Goal: Task Accomplishment & Management: Manage account settings

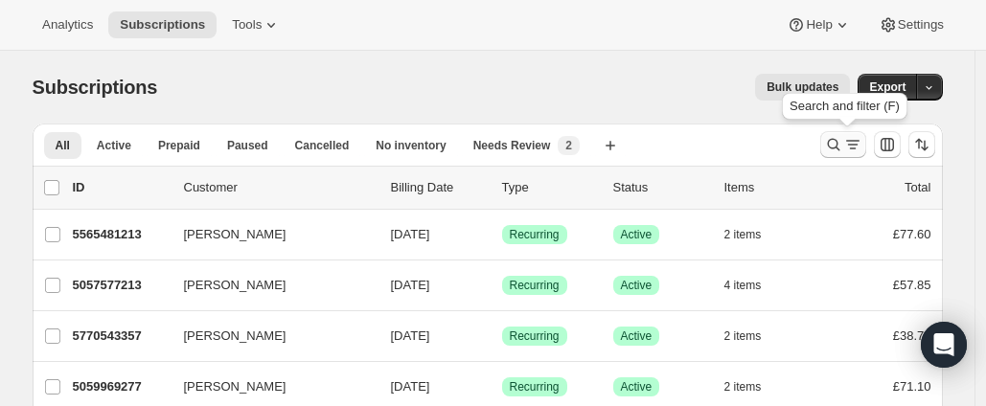
click at [837, 138] on icon "Search and filter results" at bounding box center [833, 144] width 19 height 19
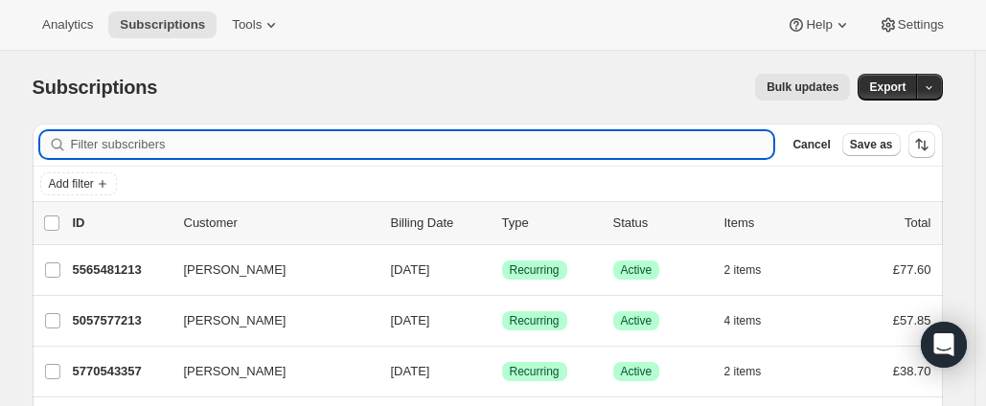
click at [279, 141] on input "Filter subscribers" at bounding box center [422, 144] width 703 height 27
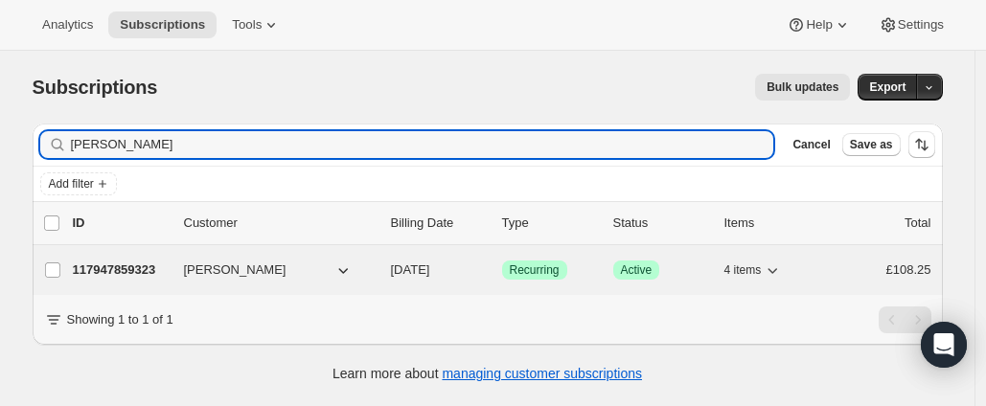
type input "Keely Duggan"
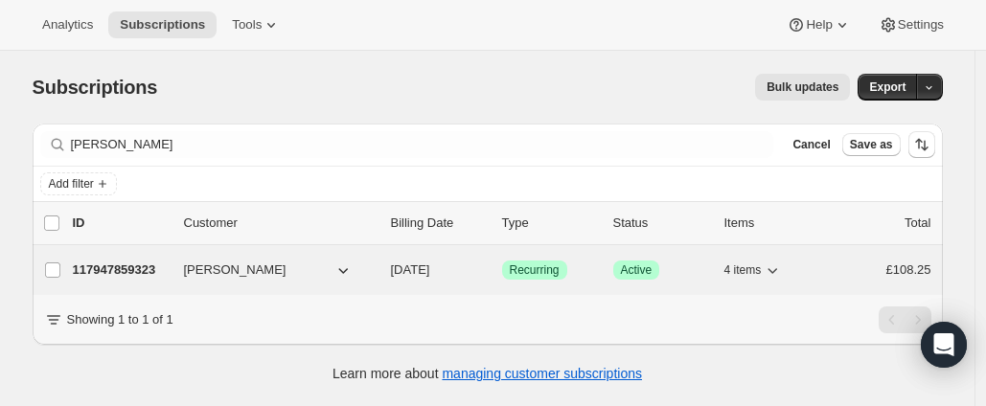
click at [145, 264] on p "117947859323" at bounding box center [121, 270] width 96 height 19
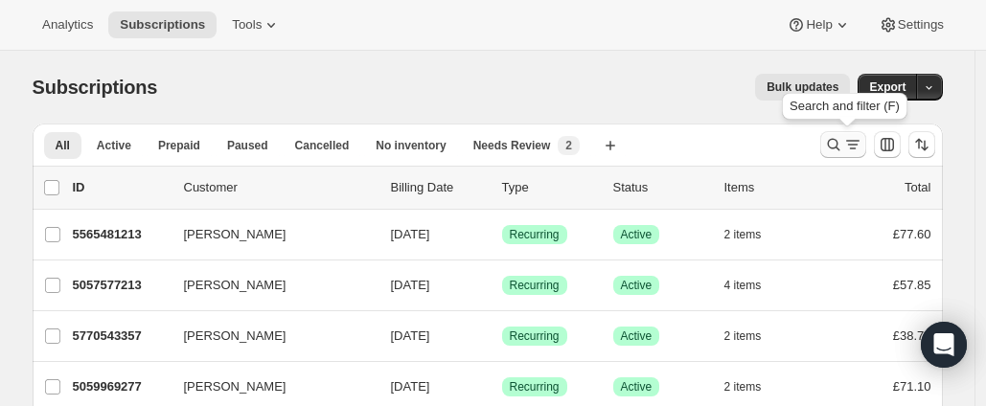
click at [832, 136] on icon "Search and filter results" at bounding box center [833, 144] width 19 height 19
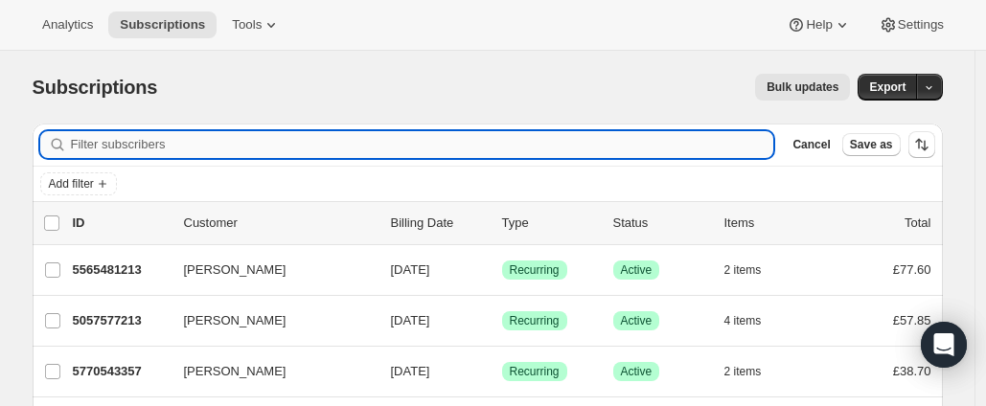
click at [349, 145] on input "Filter subscribers" at bounding box center [422, 144] width 703 height 27
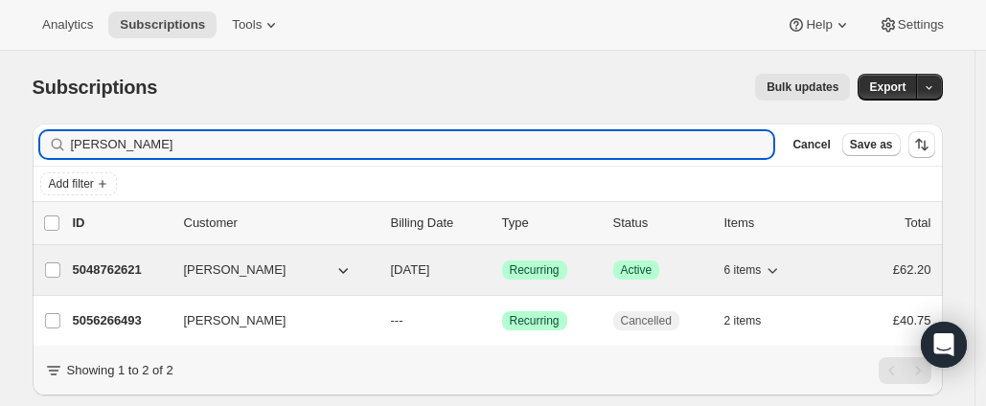
type input "[PERSON_NAME]"
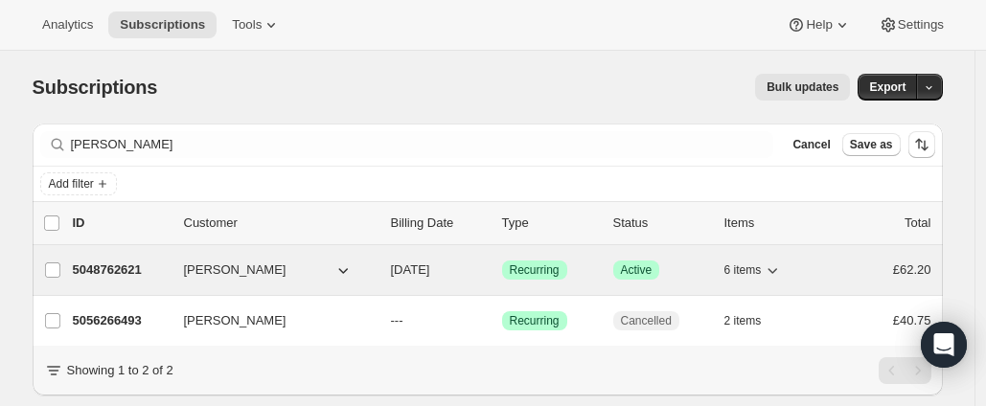
click at [118, 262] on p "5048762621" at bounding box center [121, 270] width 96 height 19
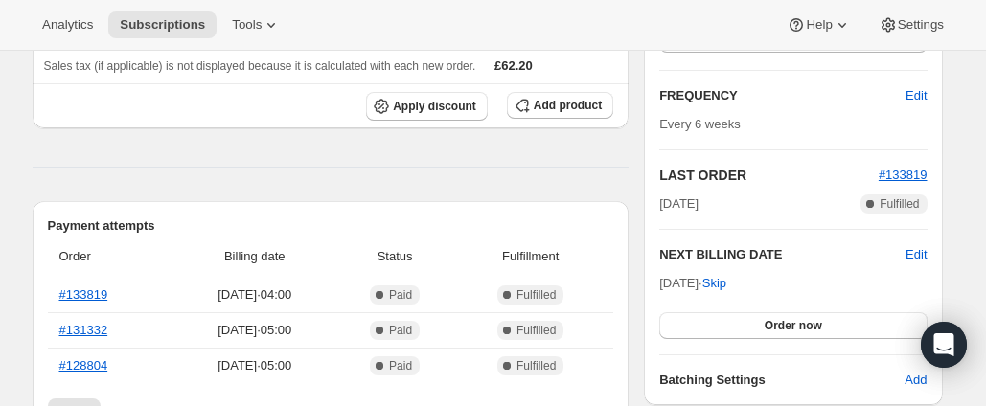
scroll to position [321, 0]
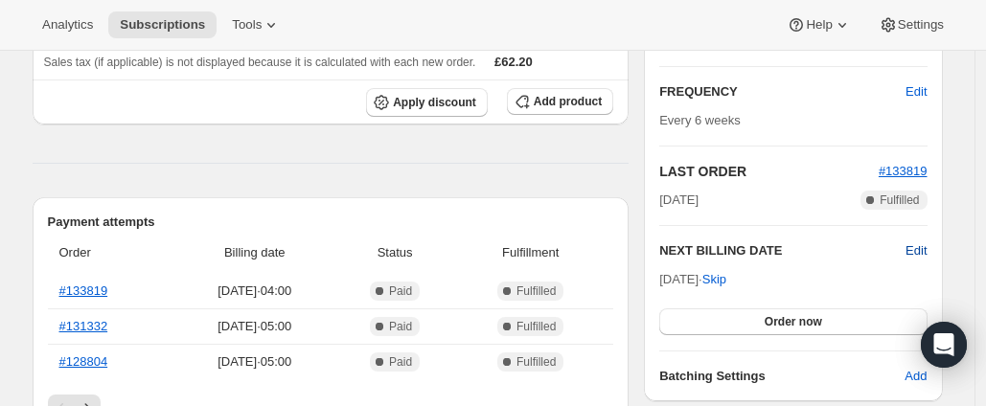
click at [920, 244] on span "Edit" at bounding box center [916, 250] width 21 height 19
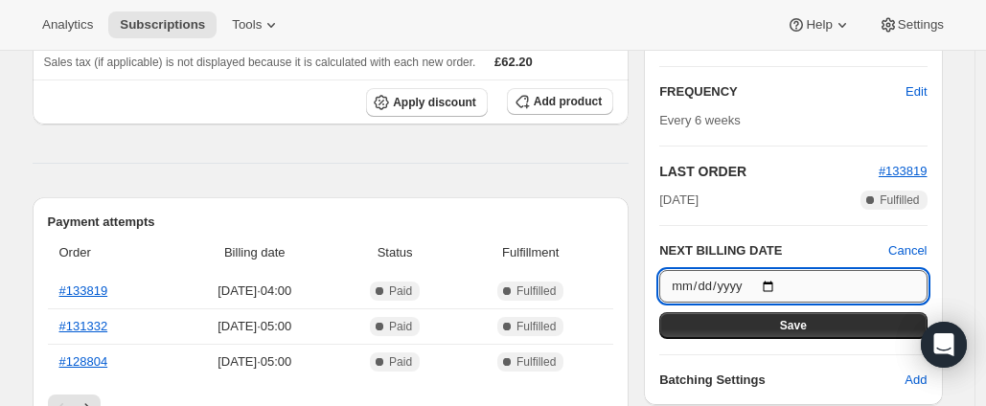
click at [777, 281] on input "[DATE]" at bounding box center [792, 286] width 267 height 33
type input "[DATE]"
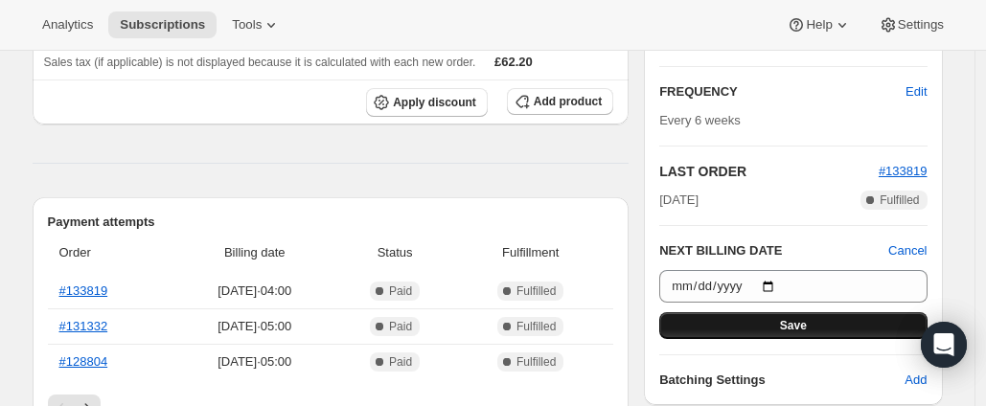
click at [852, 316] on button "Save" at bounding box center [792, 325] width 267 height 27
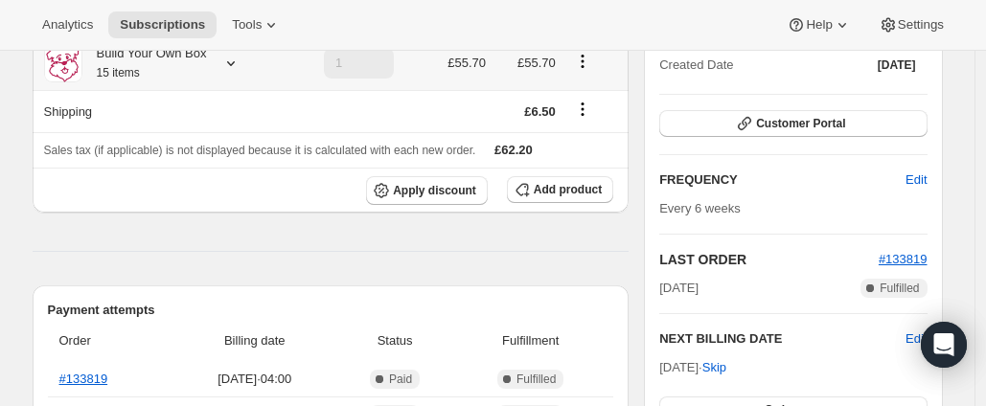
scroll to position [0, 0]
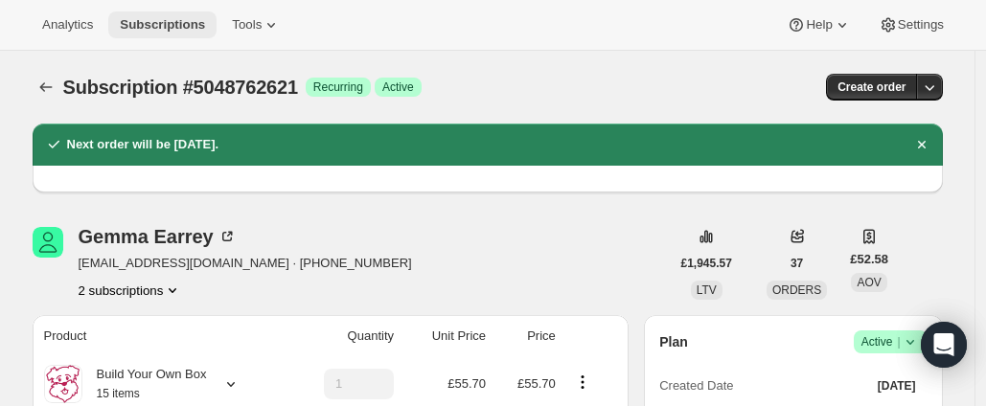
click at [163, 15] on button "Subscriptions" at bounding box center [162, 24] width 108 height 27
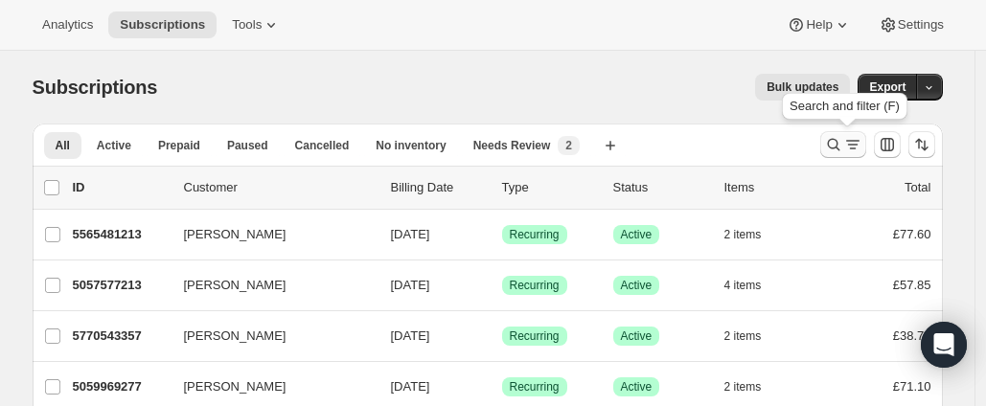
click at [836, 140] on icon "Search and filter results" at bounding box center [833, 144] width 19 height 19
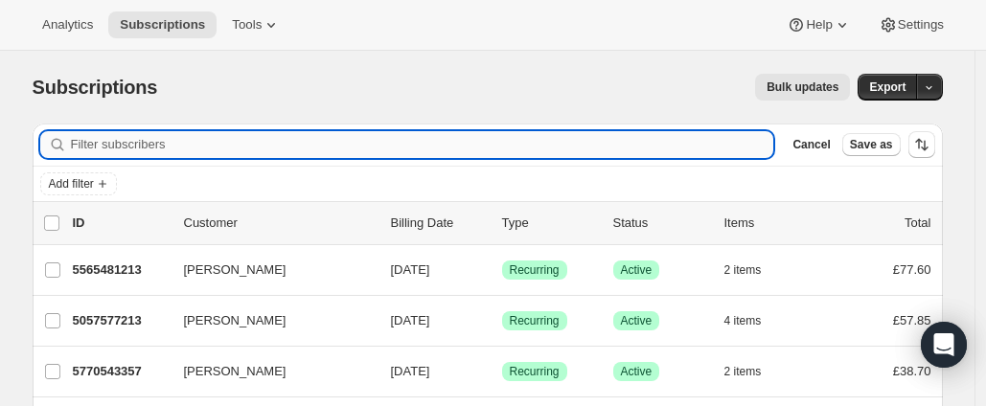
click at [305, 141] on input "Filter subscribers" at bounding box center [422, 144] width 703 height 27
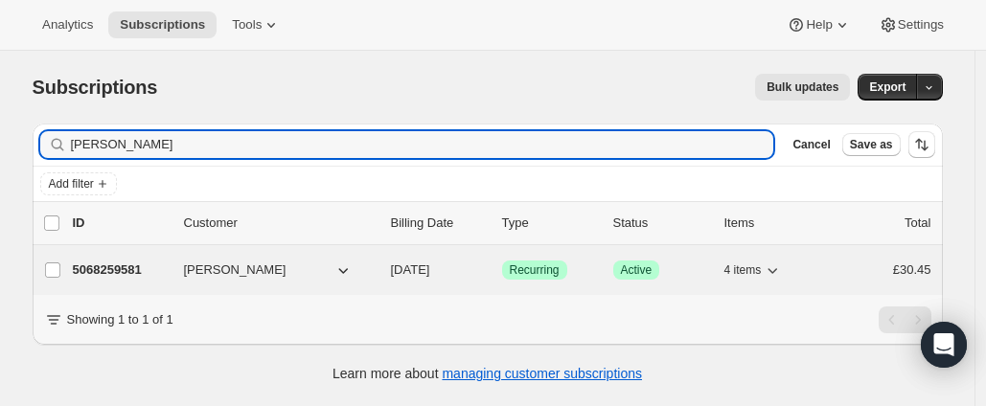
type input "[PERSON_NAME]"
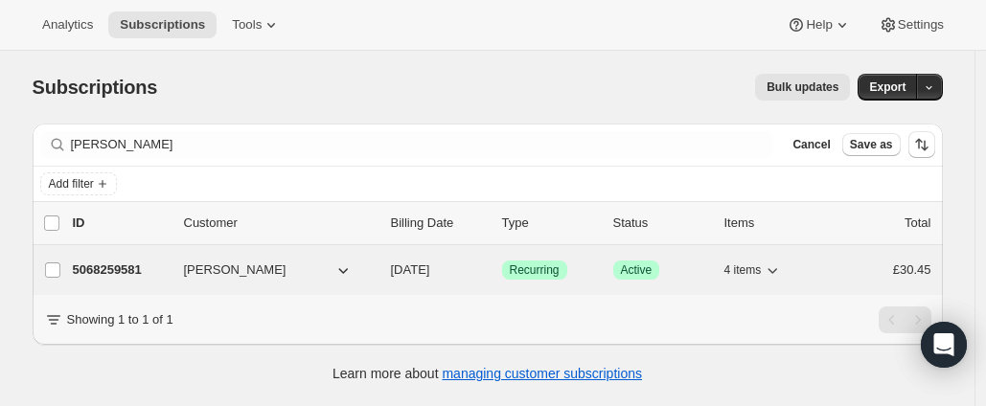
click at [144, 262] on p "5068259581" at bounding box center [121, 270] width 96 height 19
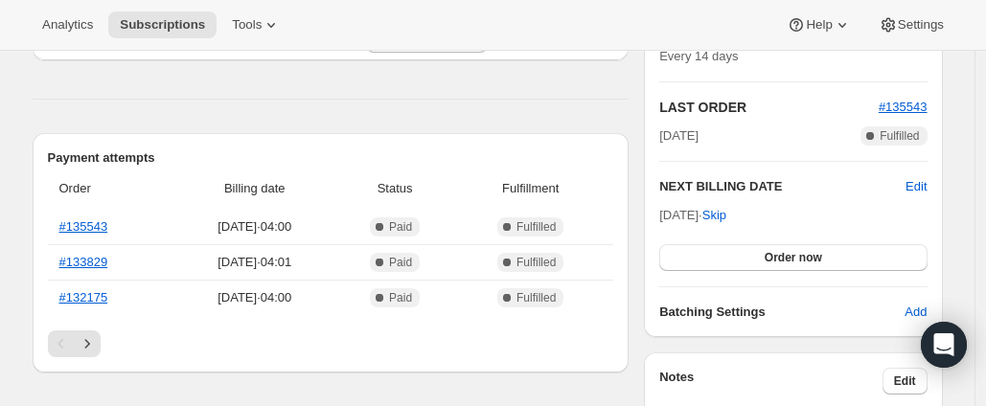
scroll to position [412, 0]
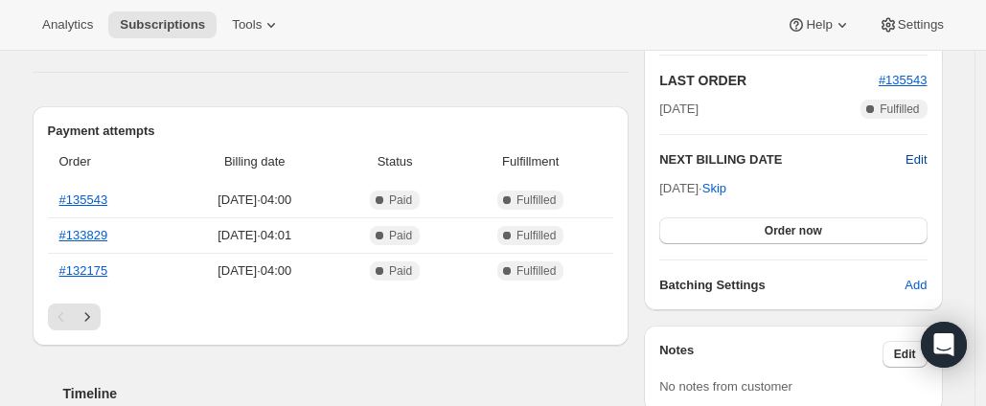
click at [917, 153] on span "Edit" at bounding box center [916, 159] width 21 height 19
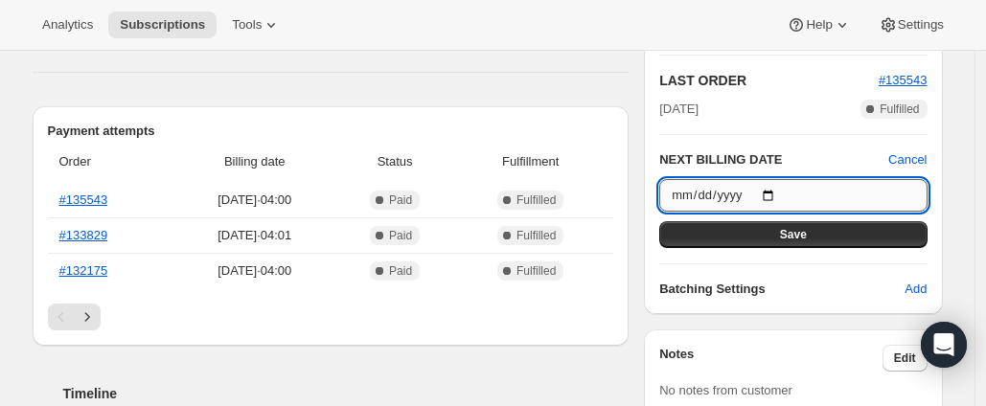
click at [778, 195] on input "[DATE]" at bounding box center [792, 195] width 267 height 33
type input "[DATE]"
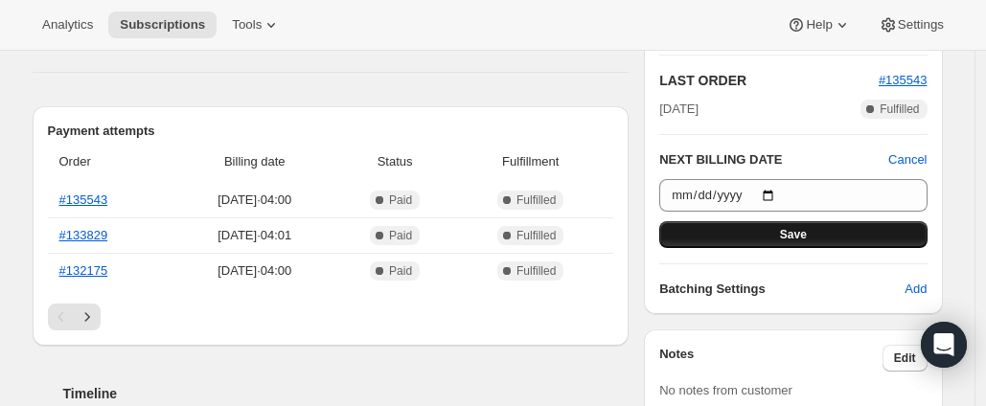
click at [758, 228] on button "Save" at bounding box center [792, 234] width 267 height 27
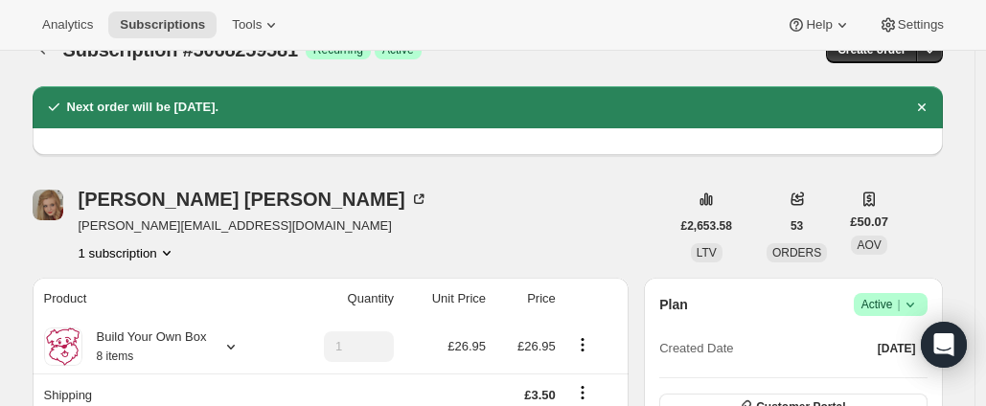
scroll to position [0, 0]
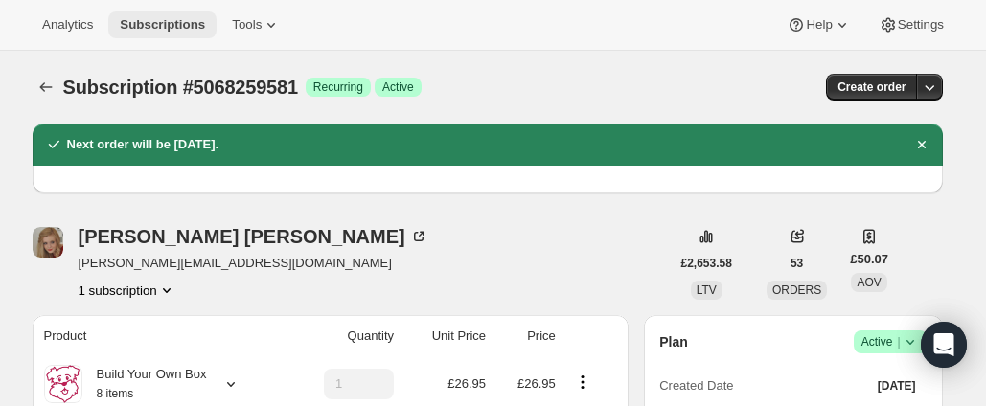
click at [162, 17] on span "Subscriptions" at bounding box center [162, 24] width 85 height 15
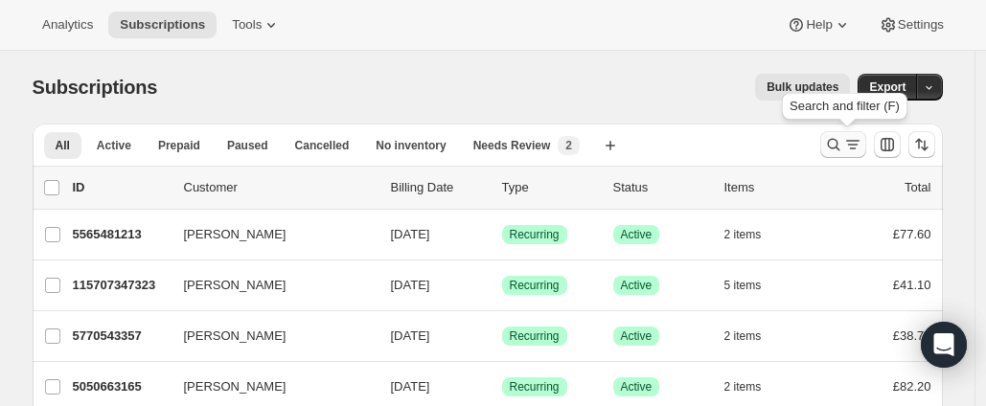
click at [832, 138] on icon "Search and filter results" at bounding box center [833, 144] width 19 height 19
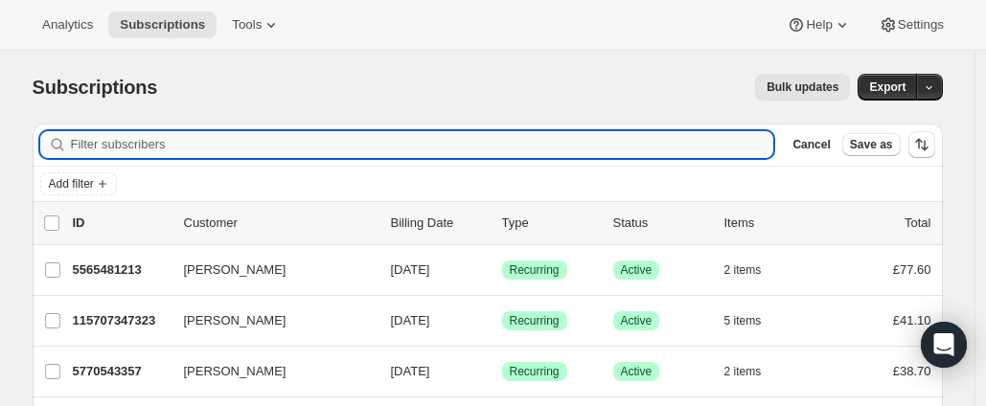
click at [173, 147] on input "Filter subscribers" at bounding box center [422, 144] width 703 height 27
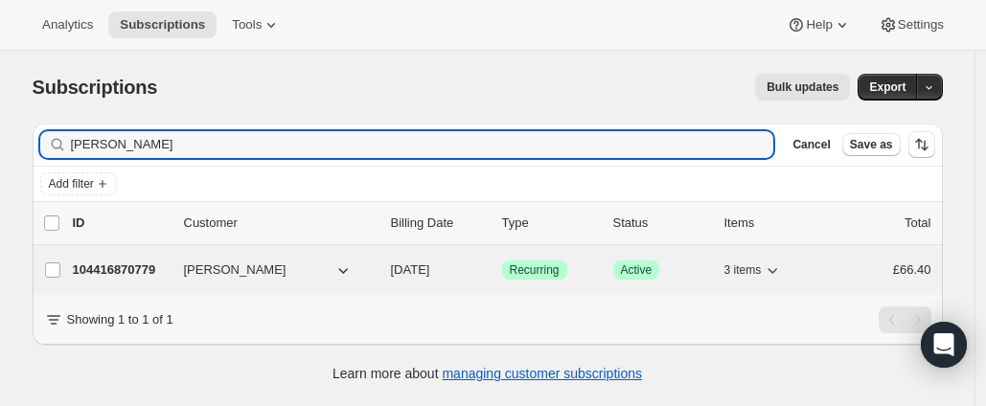
type input "[PERSON_NAME]"
click at [169, 264] on p "104416870779" at bounding box center [121, 270] width 96 height 19
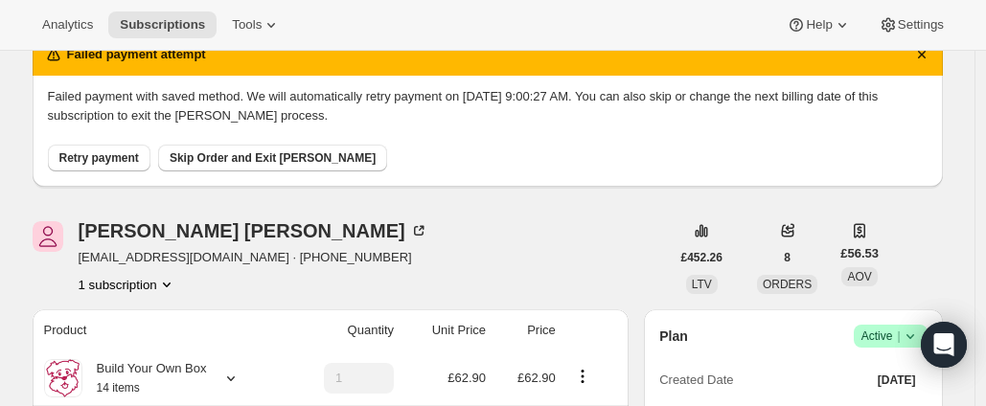
scroll to position [87, 0]
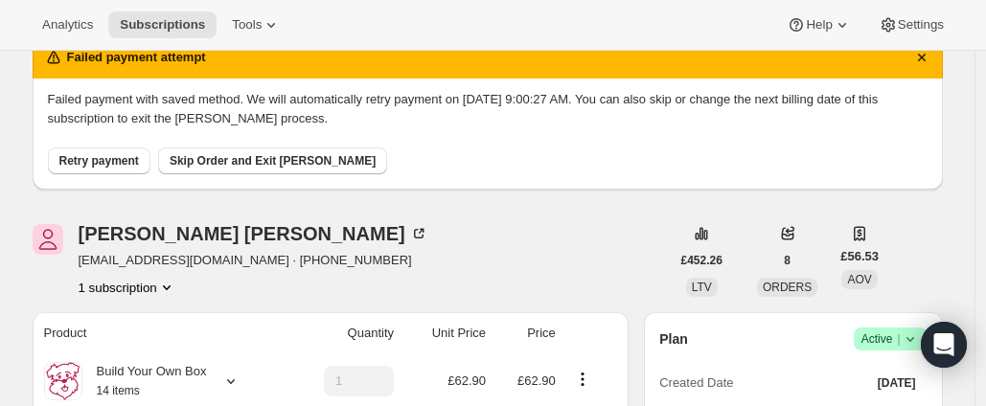
click at [877, 333] on span "Active |" at bounding box center [890, 339] width 58 height 19
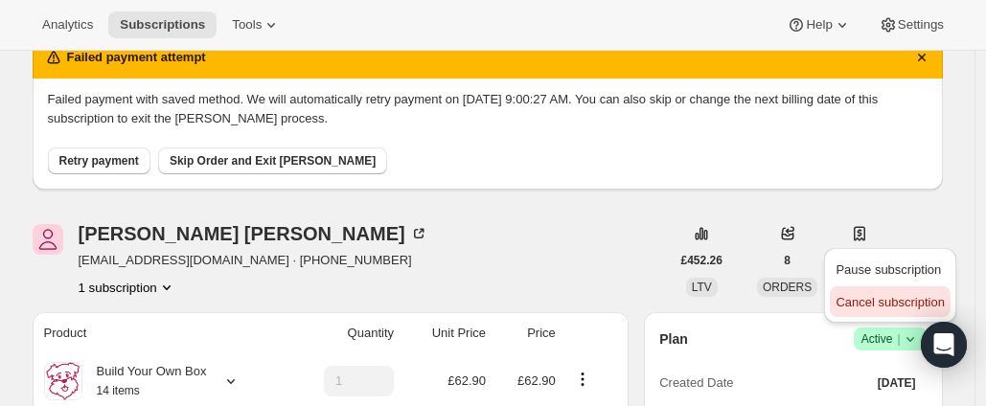
click at [864, 294] on span "Cancel subscription" at bounding box center [890, 302] width 108 height 19
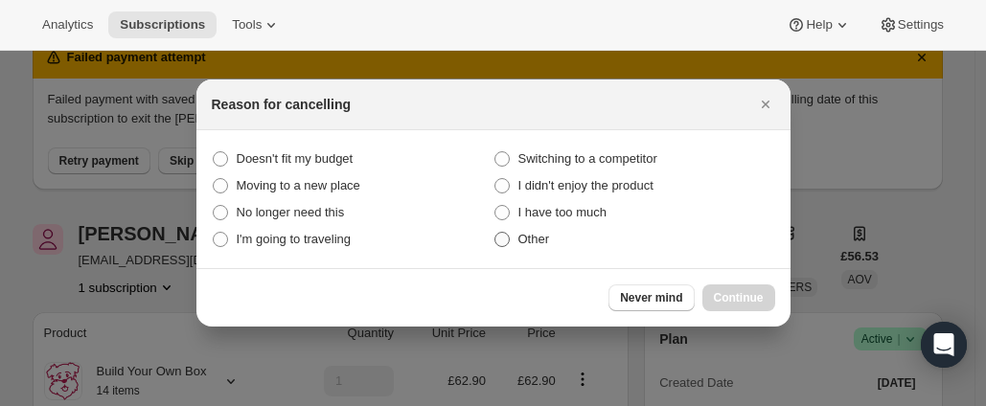
click at [512, 237] on label "Other" at bounding box center [635, 239] width 282 height 27
click at [495, 233] on input "Other" at bounding box center [494, 232] width 1 height 1
radio input "true"
click at [754, 288] on button "Continue" at bounding box center [738, 298] width 73 height 27
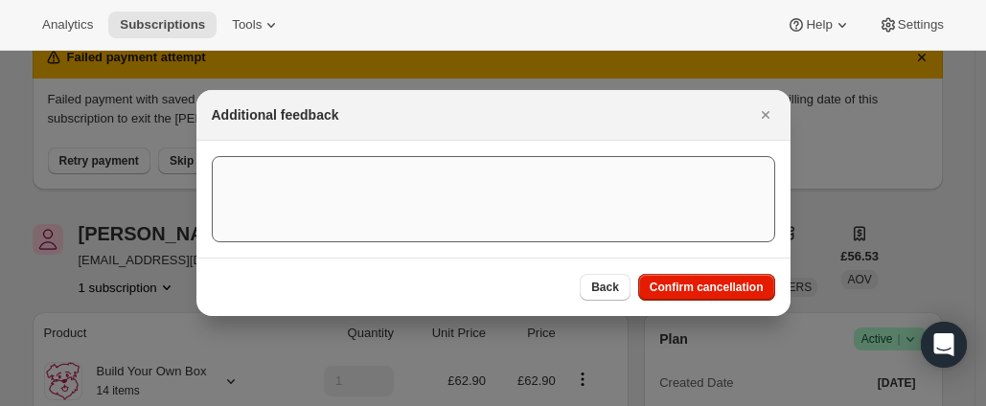
click at [751, 287] on span "Confirm cancellation" at bounding box center [707, 287] width 114 height 15
